Goal: Transaction & Acquisition: Obtain resource

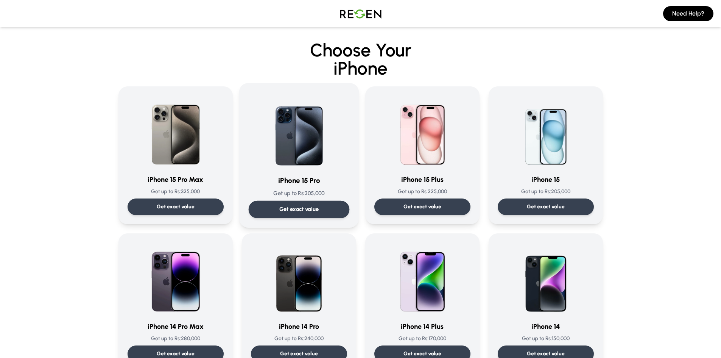
click at [252, 209] on div "Get exact value" at bounding box center [298, 209] width 101 height 17
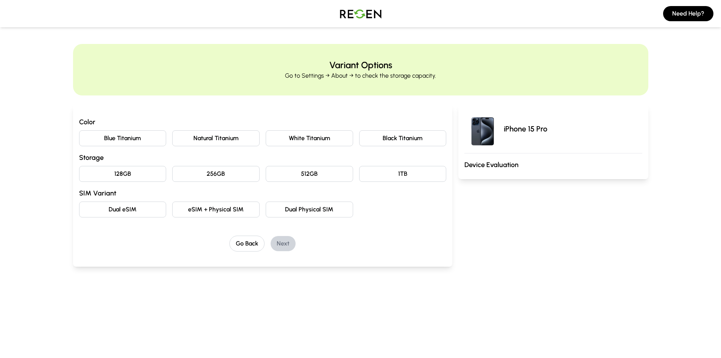
click at [212, 141] on button "Natural Titanium" at bounding box center [215, 138] width 87 height 16
click at [149, 174] on button "128GB" at bounding box center [122, 174] width 87 height 16
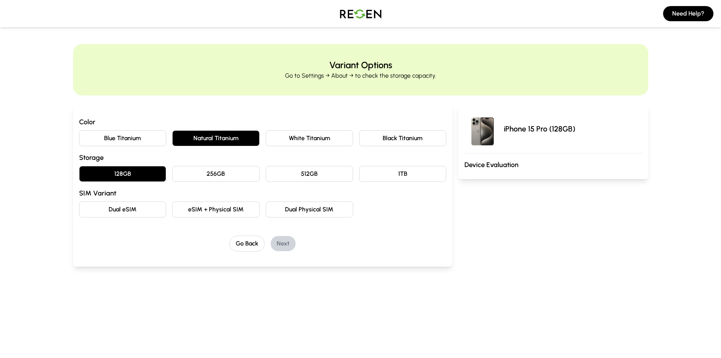
click at [289, 205] on button "Dual Physical SIM" at bounding box center [309, 209] width 87 height 16
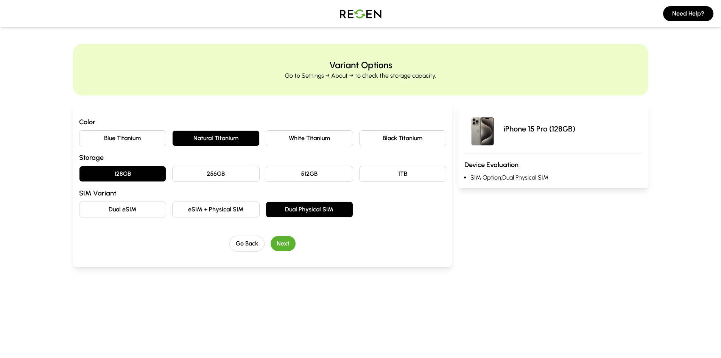
click at [286, 238] on button "Next" at bounding box center [283, 243] width 25 height 15
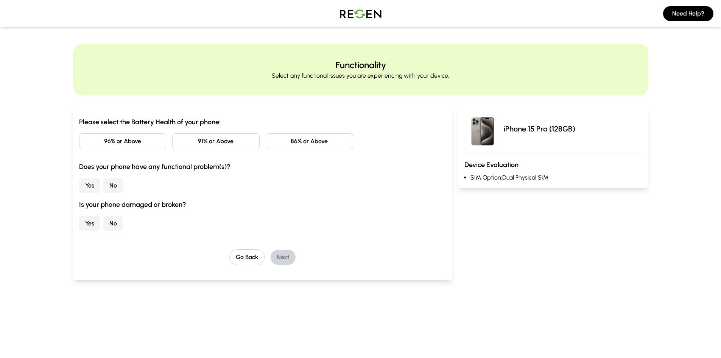
click at [289, 145] on button "86% or Above" at bounding box center [309, 141] width 87 height 16
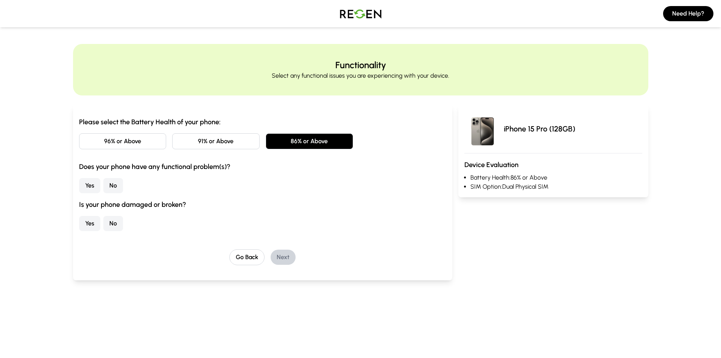
click at [112, 183] on button "No" at bounding box center [113, 185] width 20 height 15
click at [112, 224] on button "No" at bounding box center [113, 223] width 20 height 15
click at [282, 255] on button "Next" at bounding box center [283, 256] width 25 height 15
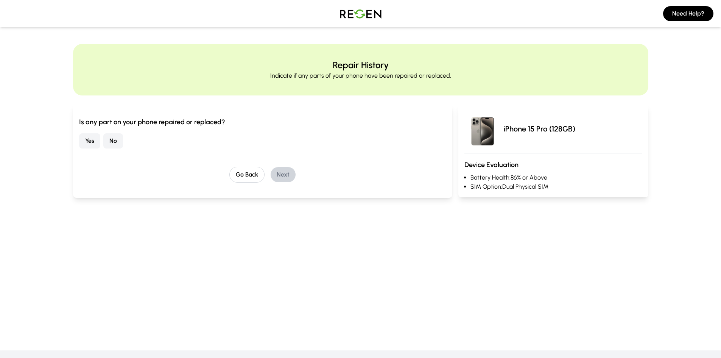
click at [116, 139] on button "No" at bounding box center [113, 140] width 20 height 15
click at [286, 173] on button "Next" at bounding box center [283, 174] width 25 height 15
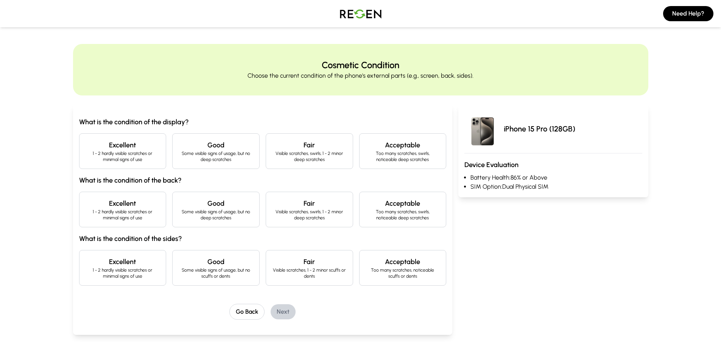
click at [207, 152] on p "Some visible signs of usage, but no deep scratches" at bounding box center [216, 156] width 75 height 12
click at [190, 206] on h4 "Good" at bounding box center [216, 203] width 75 height 11
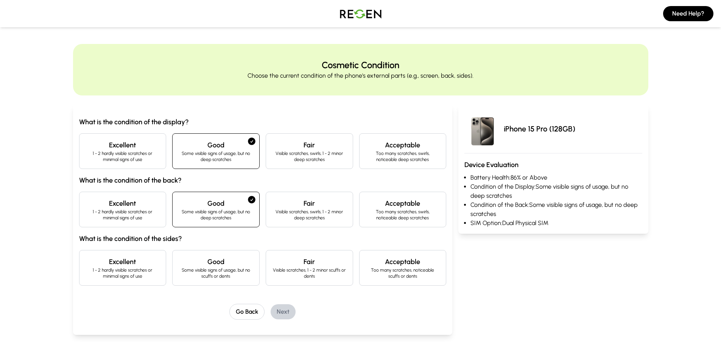
click at [205, 272] on p "Some visible signs of usage, but no scuffs or dents" at bounding box center [216, 273] width 75 height 12
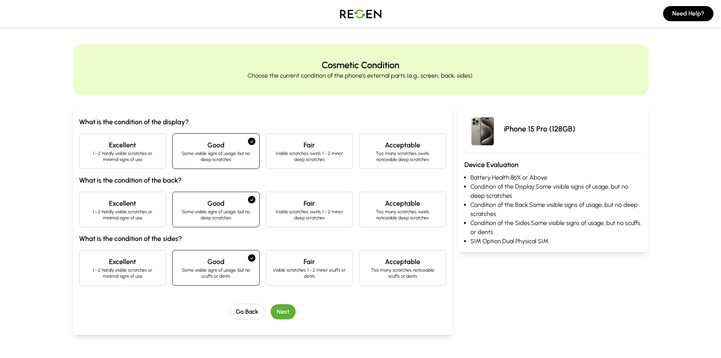
click at [279, 312] on button "Next" at bounding box center [283, 311] width 25 height 15
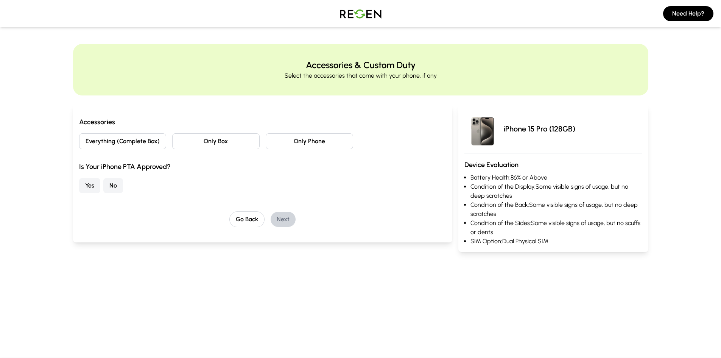
click at [147, 143] on button "Everything (Complete Box)" at bounding box center [122, 141] width 87 height 16
click at [90, 185] on button "Yes" at bounding box center [89, 185] width 21 height 15
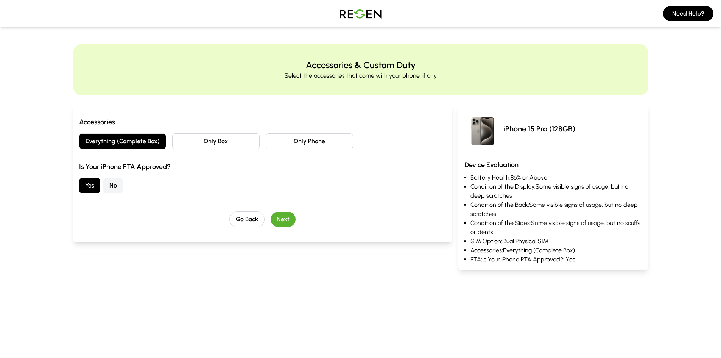
click at [282, 216] on button "Next" at bounding box center [283, 219] width 25 height 15
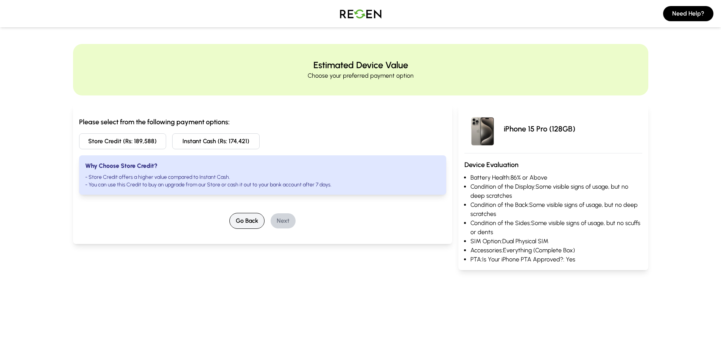
click at [244, 215] on button "Go Back" at bounding box center [246, 221] width 35 height 16
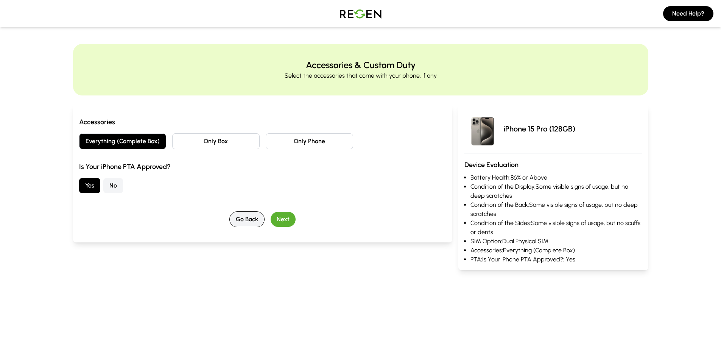
click at [244, 215] on button "Go Back" at bounding box center [246, 219] width 35 height 16
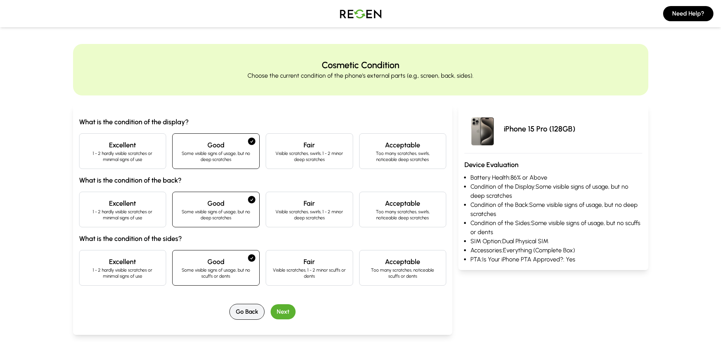
click at [242, 313] on button "Go Back" at bounding box center [246, 311] width 35 height 16
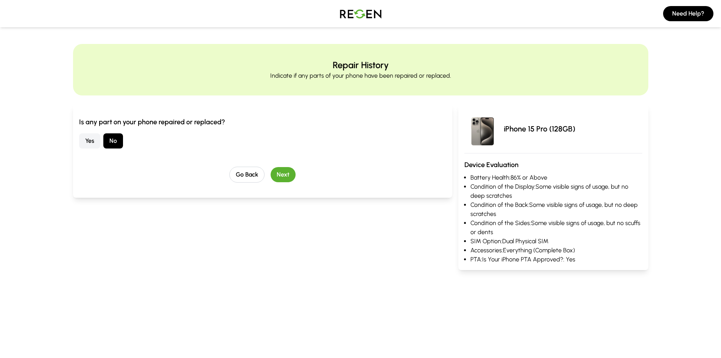
click at [246, 183] on div "Is any part on your phone repaired or replaced? Yes No Go Back Next" at bounding box center [263, 150] width 380 height 93
click at [246, 179] on button "Go Back" at bounding box center [246, 174] width 35 height 16
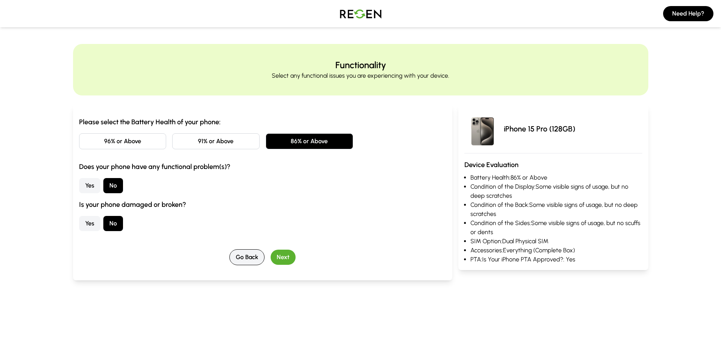
click at [250, 264] on button "Go Back" at bounding box center [246, 257] width 35 height 16
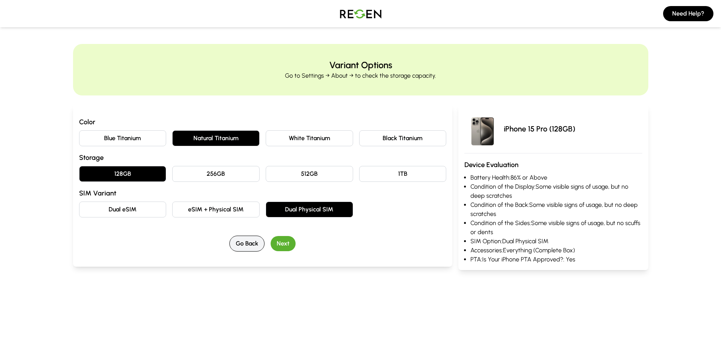
click at [245, 241] on button "Go Back" at bounding box center [246, 243] width 35 height 16
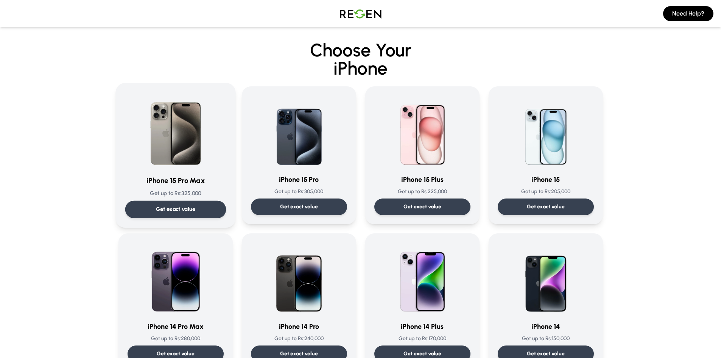
click at [205, 206] on div "Get exact value" at bounding box center [175, 209] width 101 height 17
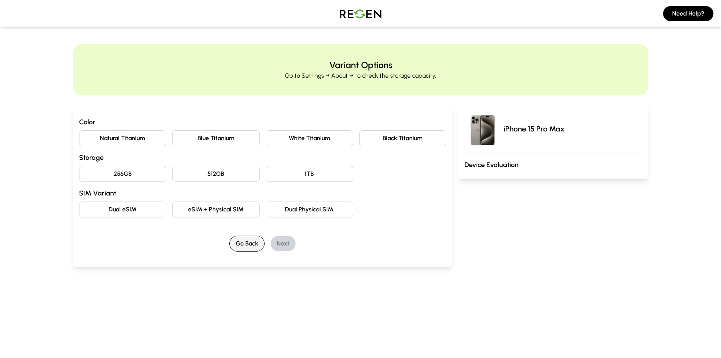
click at [244, 242] on button "Go Back" at bounding box center [246, 243] width 35 height 16
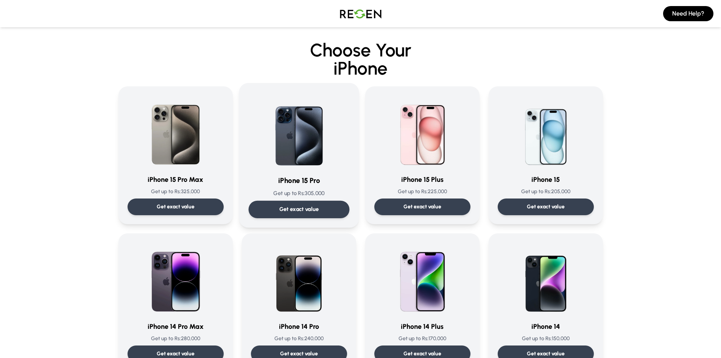
click at [277, 204] on div "Get exact value" at bounding box center [298, 209] width 101 height 17
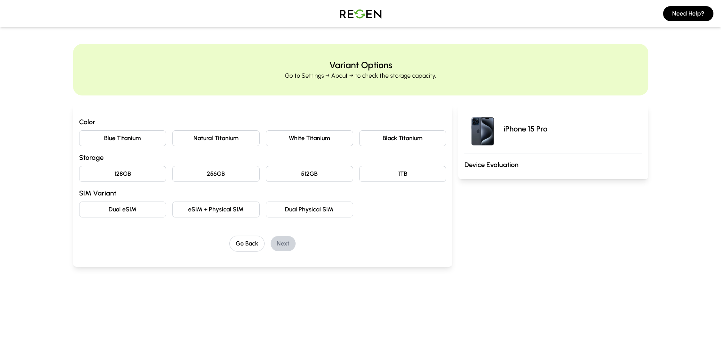
click at [298, 137] on button "White Titanium" at bounding box center [309, 138] width 87 height 16
click at [140, 167] on button "128GB" at bounding box center [122, 174] width 87 height 16
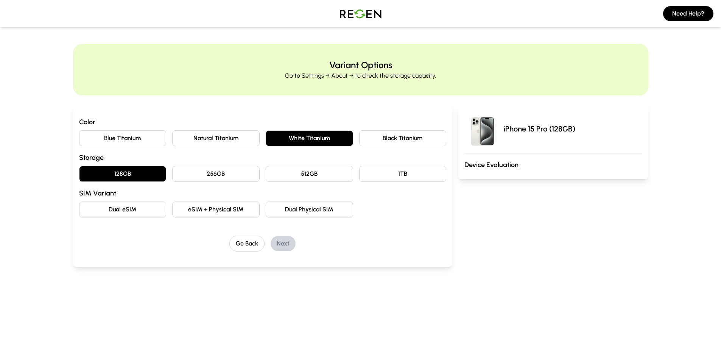
click at [150, 210] on button "Dual eSIM" at bounding box center [122, 209] width 87 height 16
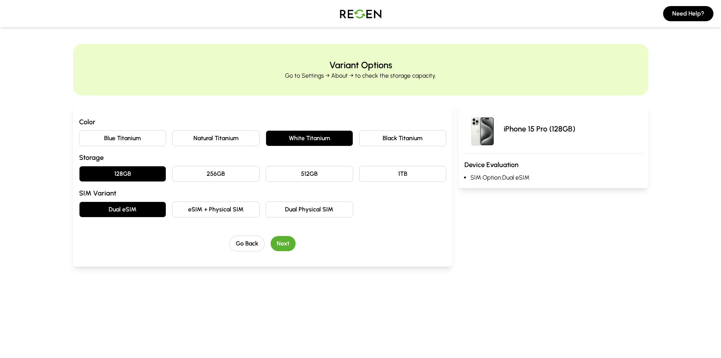
click at [274, 241] on button "Next" at bounding box center [283, 243] width 25 height 15
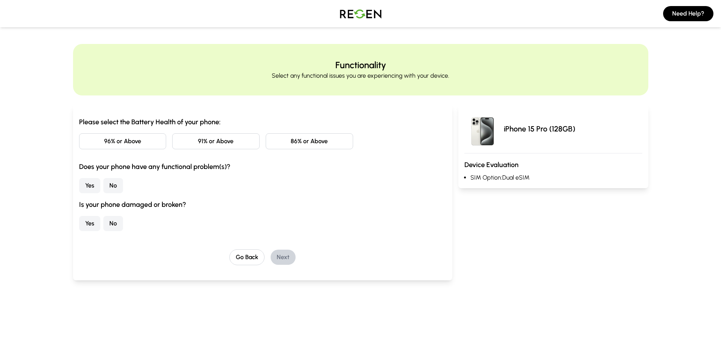
click at [303, 142] on button "86% or Above" at bounding box center [309, 141] width 87 height 16
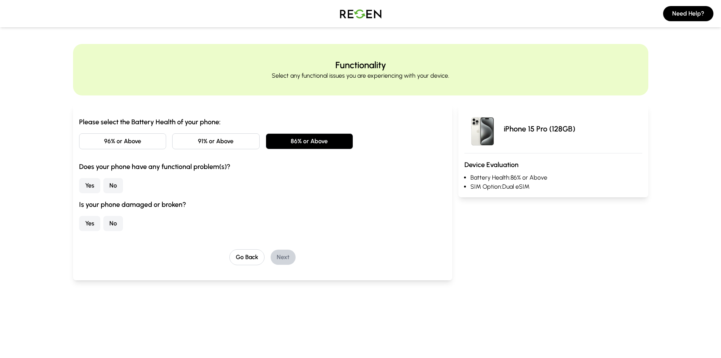
click at [96, 186] on button "Yes" at bounding box center [89, 185] width 21 height 15
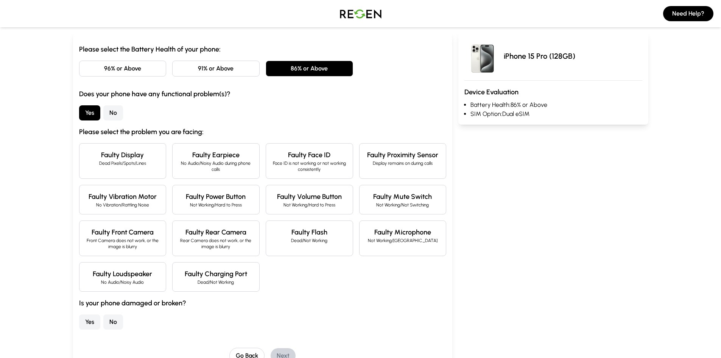
scroll to position [76, 0]
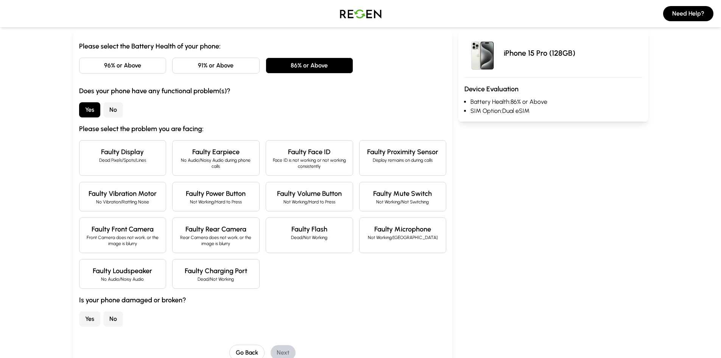
click at [109, 115] on button "No" at bounding box center [113, 109] width 20 height 15
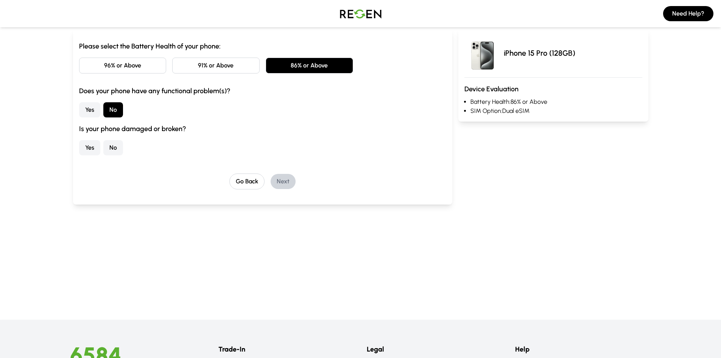
click at [111, 146] on button "No" at bounding box center [113, 147] width 20 height 15
click at [282, 180] on button "Next" at bounding box center [283, 181] width 25 height 15
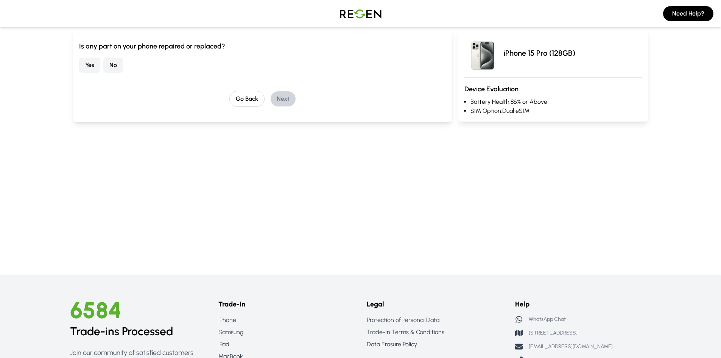
click at [95, 66] on button "Yes" at bounding box center [89, 65] width 21 height 15
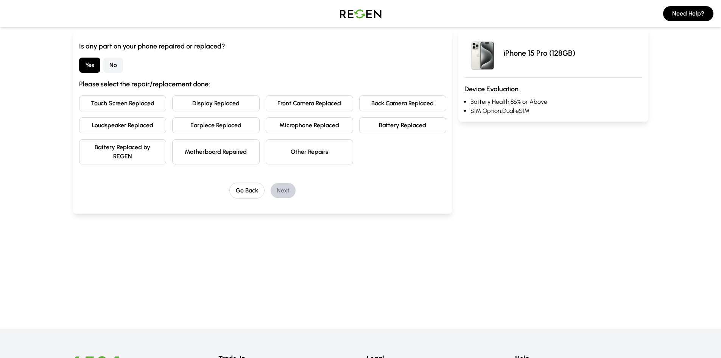
click at [109, 65] on button "No" at bounding box center [113, 65] width 20 height 15
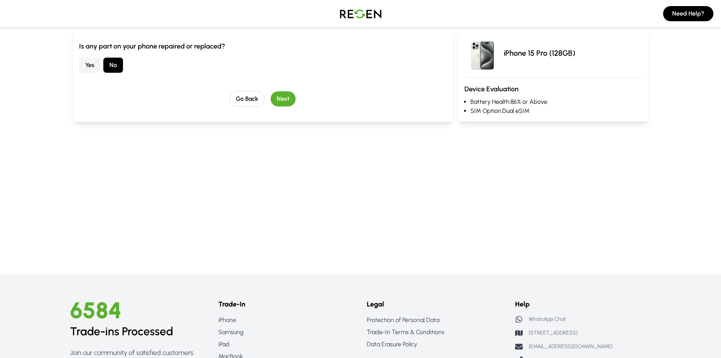
click at [285, 99] on button "Next" at bounding box center [283, 98] width 25 height 15
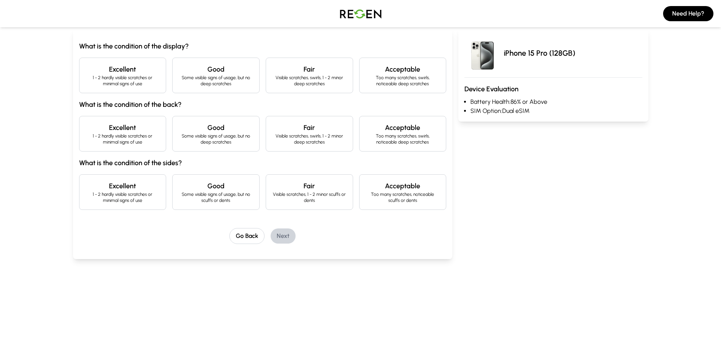
click at [225, 78] on p "Some visible signs of usage, but no deep scratches" at bounding box center [216, 81] width 75 height 12
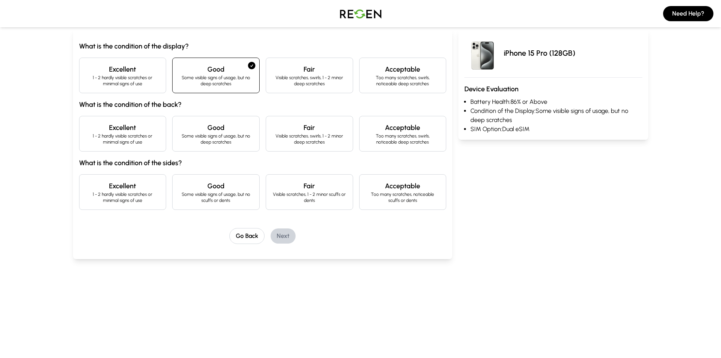
click at [213, 135] on p "Some visible signs of usage, but no deep scratches" at bounding box center [216, 139] width 75 height 12
click at [219, 194] on p "Some visible signs of usage, but no scuffs or dents" at bounding box center [216, 197] width 75 height 12
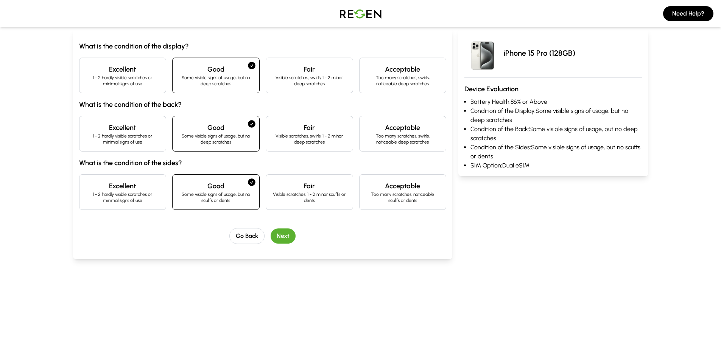
click at [295, 235] on button "Next" at bounding box center [283, 235] width 25 height 15
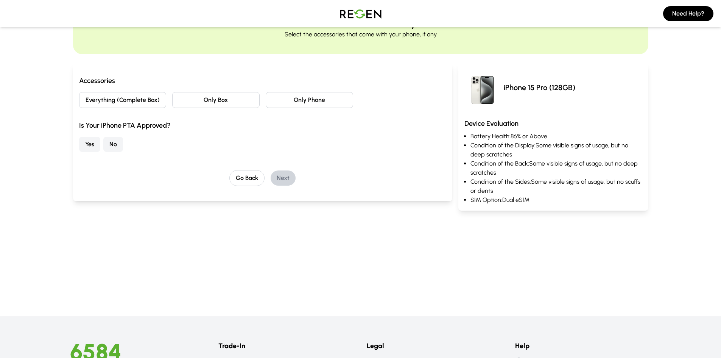
scroll to position [38, 0]
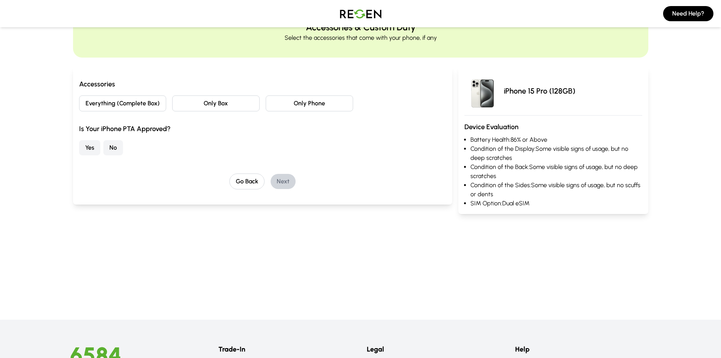
click at [235, 98] on button "Only Box" at bounding box center [215, 103] width 87 height 16
click at [287, 104] on button "Only Phone" at bounding box center [309, 103] width 87 height 16
click at [111, 147] on button "No" at bounding box center [113, 147] width 20 height 15
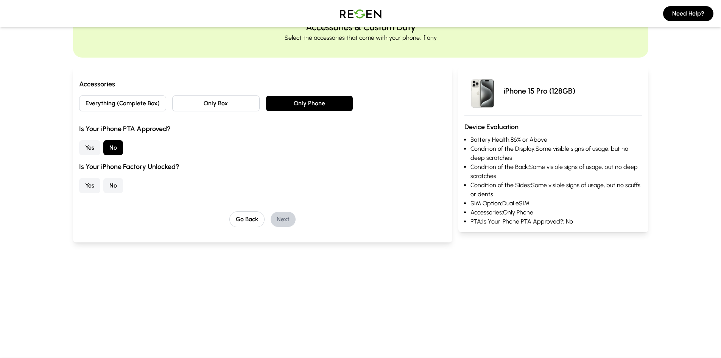
click at [90, 183] on button "Yes" at bounding box center [89, 185] width 21 height 15
click at [112, 185] on button "No" at bounding box center [113, 185] width 20 height 15
click at [284, 219] on button "Next" at bounding box center [283, 219] width 25 height 15
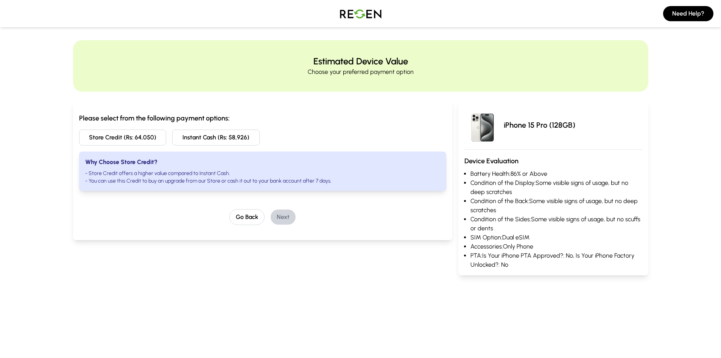
scroll to position [0, 0]
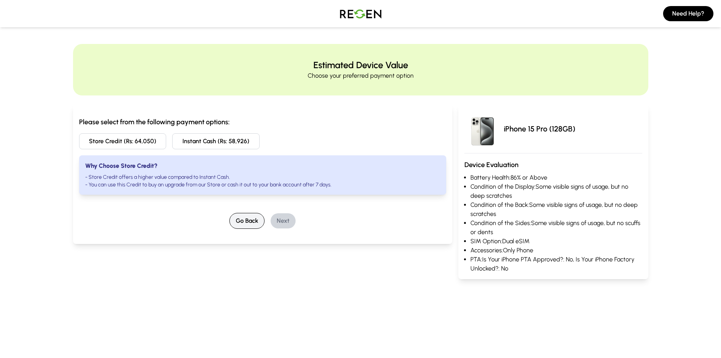
click at [241, 216] on button "Go Back" at bounding box center [246, 221] width 35 height 16
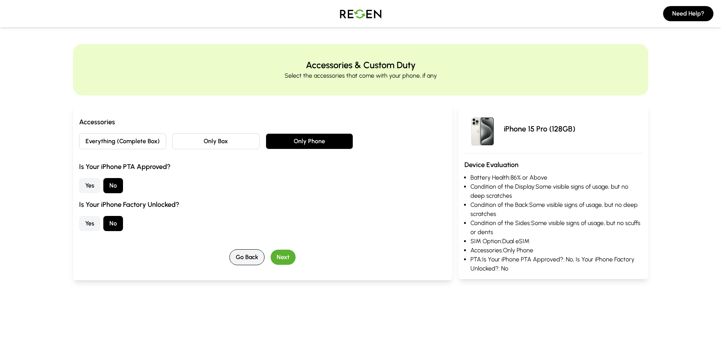
click at [239, 257] on button "Go Back" at bounding box center [246, 257] width 35 height 16
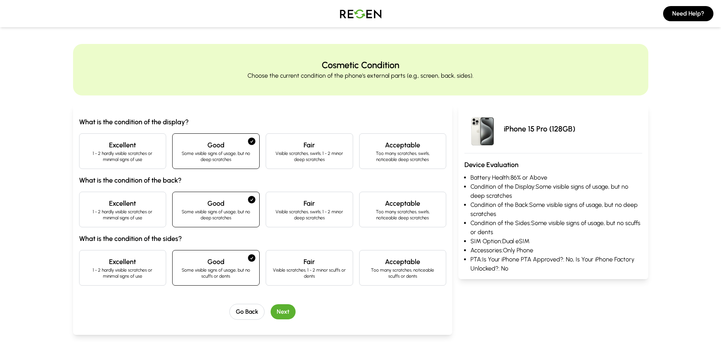
click at [241, 307] on button "Go Back" at bounding box center [246, 311] width 35 height 16
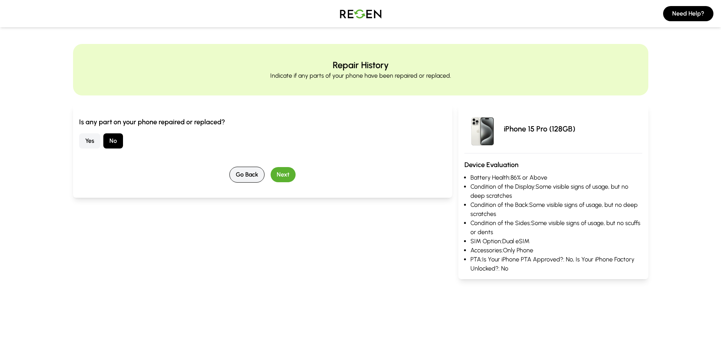
click at [247, 179] on button "Go Back" at bounding box center [246, 174] width 35 height 16
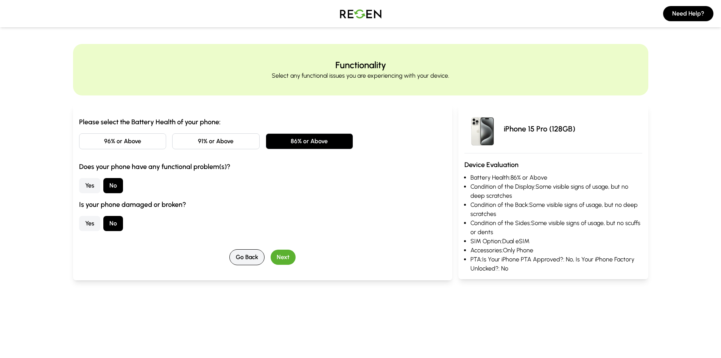
click at [239, 255] on button "Go Back" at bounding box center [246, 257] width 35 height 16
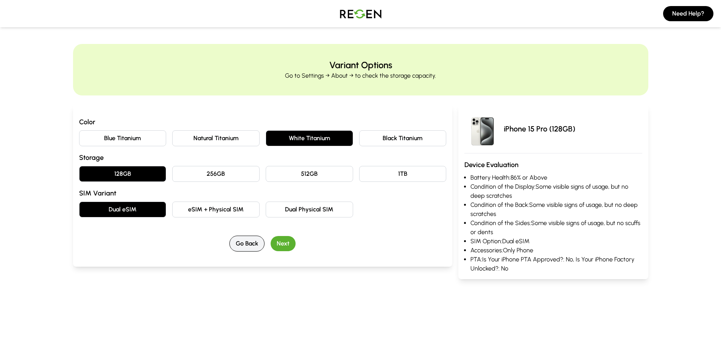
click at [244, 246] on button "Go Back" at bounding box center [246, 243] width 35 height 16
